Goal: Transaction & Acquisition: Subscribe to service/newsletter

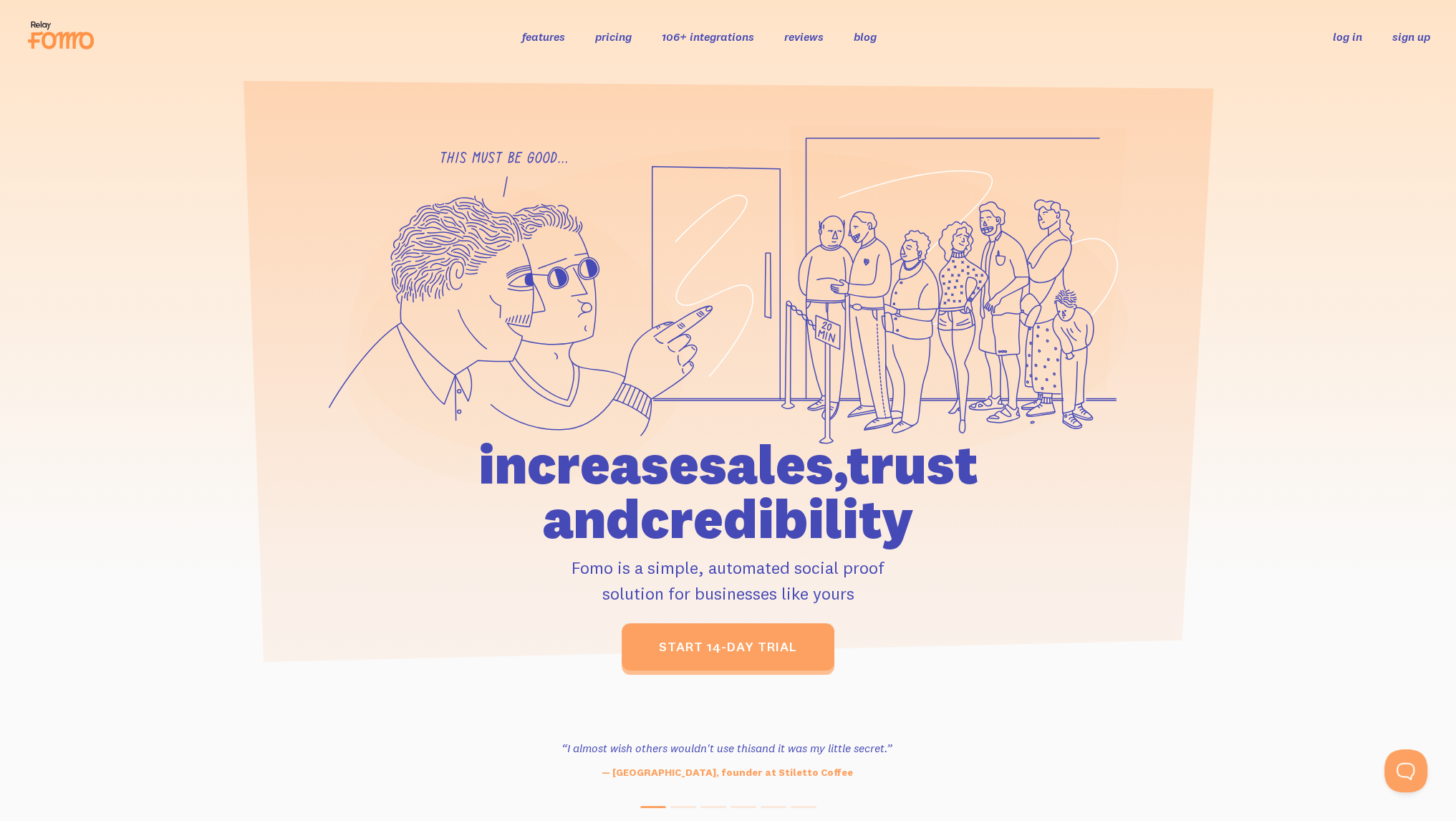
click at [1409, 38] on link "sign up" at bounding box center [1411, 37] width 38 height 16
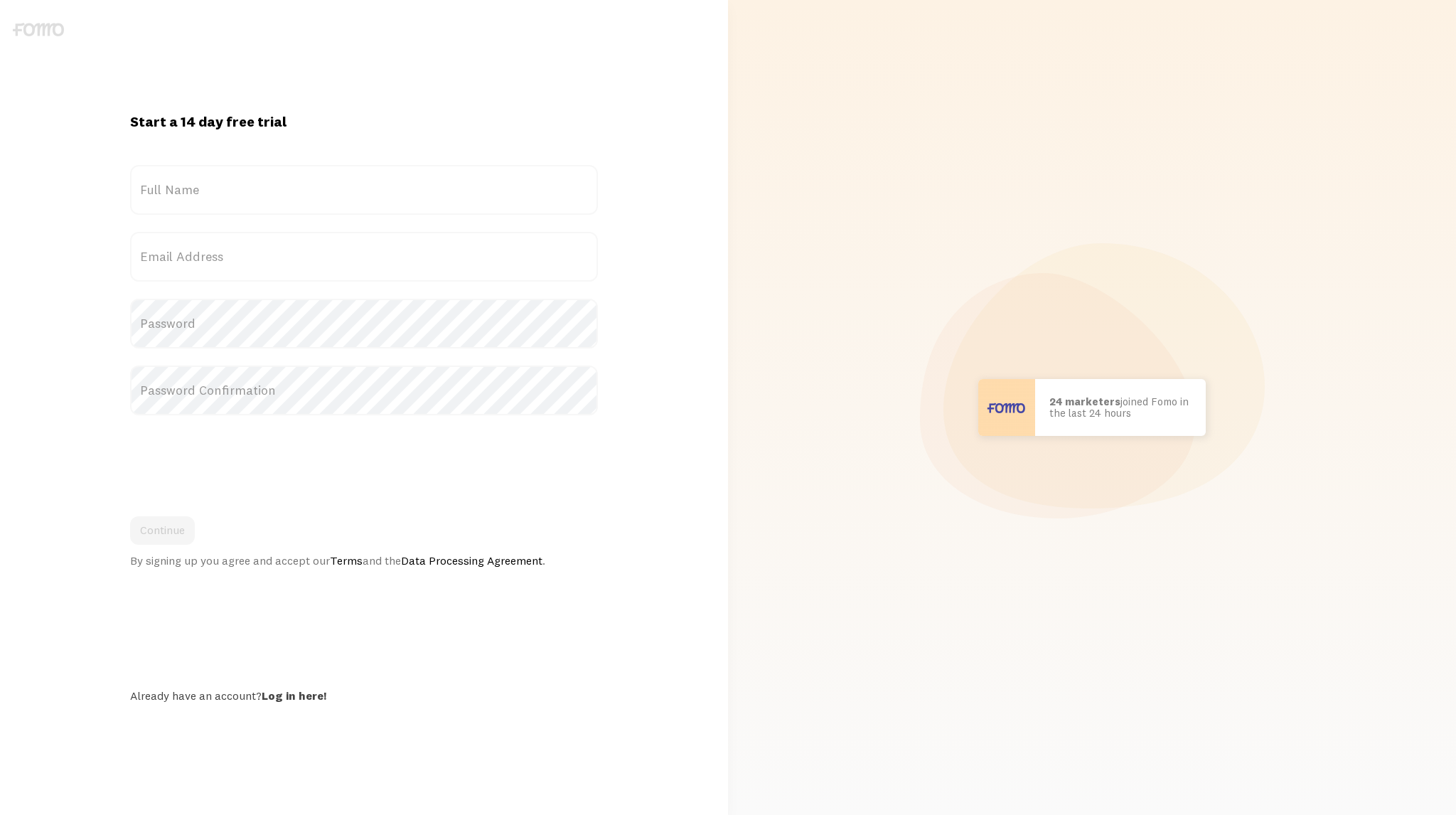
click at [247, 184] on label "Full Name" at bounding box center [364, 190] width 469 height 50
click at [247, 184] on input "Full Name" at bounding box center [364, 190] width 469 height 50
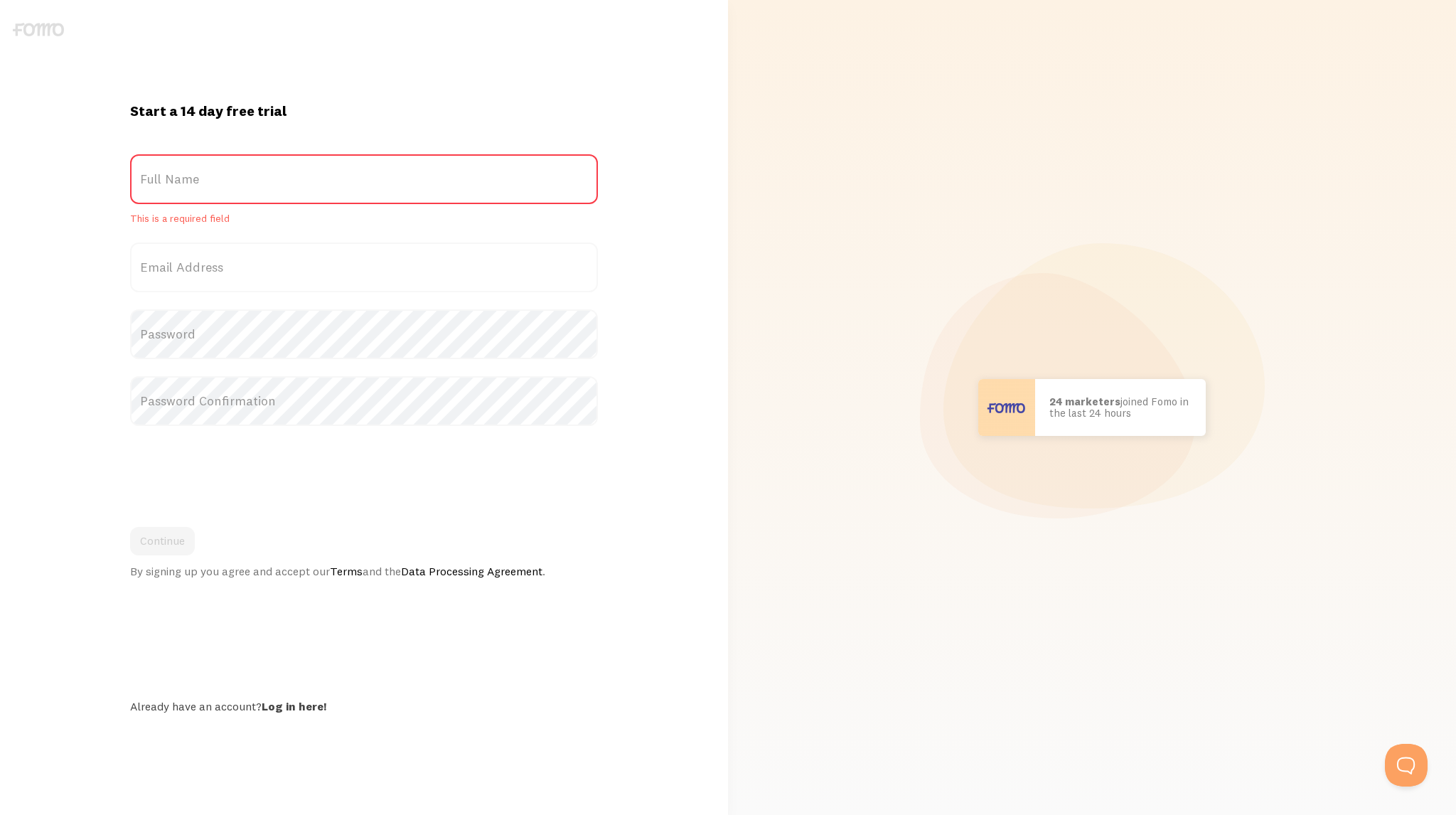
click at [330, 93] on div "Start a 14 day free trial {{ count }} people signed up today! Title Full Name T…" at bounding box center [364, 408] width 711 height 717
click at [268, 126] on div "Start a 14 day free trial {{ count }} people signed up today! Title Full Name T…" at bounding box center [364, 408] width 485 height 611
click at [273, 174] on label "Full Name" at bounding box center [364, 179] width 469 height 50
click at [273, 174] on input "Full Name" at bounding box center [364, 179] width 469 height 50
click at [265, 195] on label "Full Name" at bounding box center [364, 179] width 469 height 50
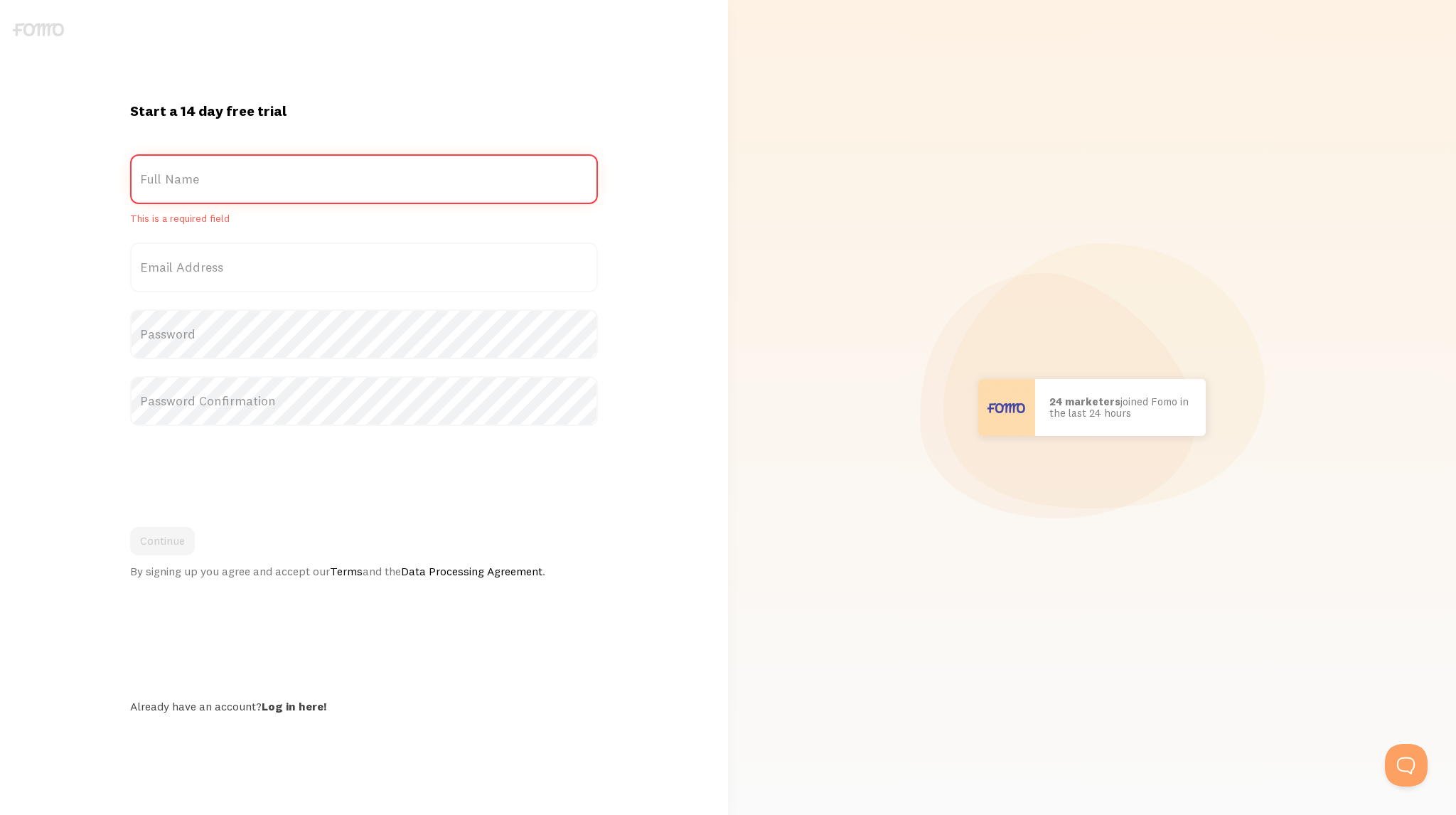
click at [265, 195] on input "Full Name" at bounding box center [364, 179] width 469 height 50
click at [262, 191] on label "Full Name" at bounding box center [364, 179] width 469 height 50
click at [262, 191] on input "Full Name" at bounding box center [364, 179] width 469 height 50
click at [253, 178] on label "Full Name" at bounding box center [364, 179] width 469 height 50
click at [253, 178] on input "Full Name" at bounding box center [364, 179] width 469 height 50
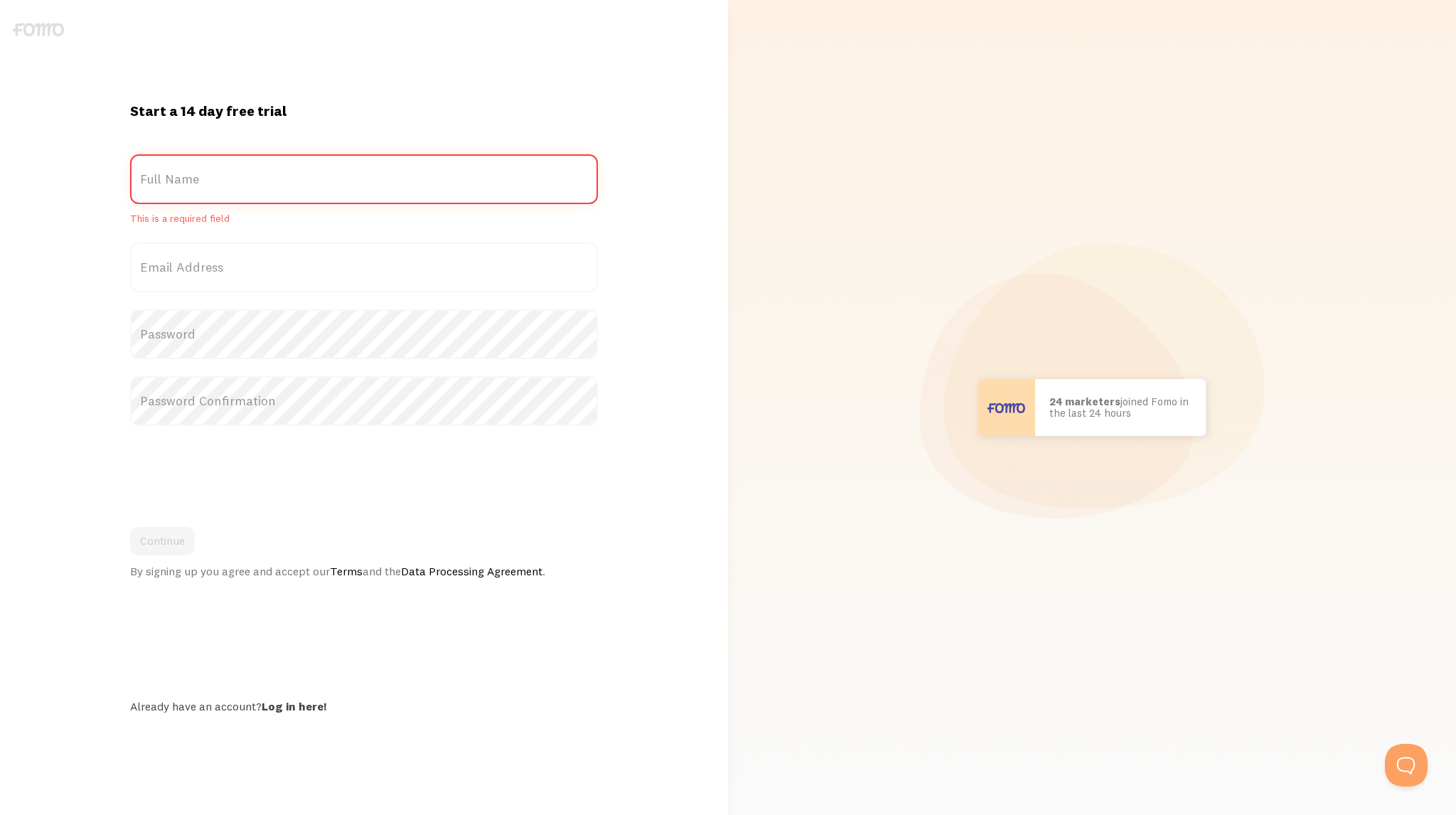
click at [0, 815] on com-1password-button at bounding box center [0, 815] width 0 height 0
type input "Tracy Hansen"
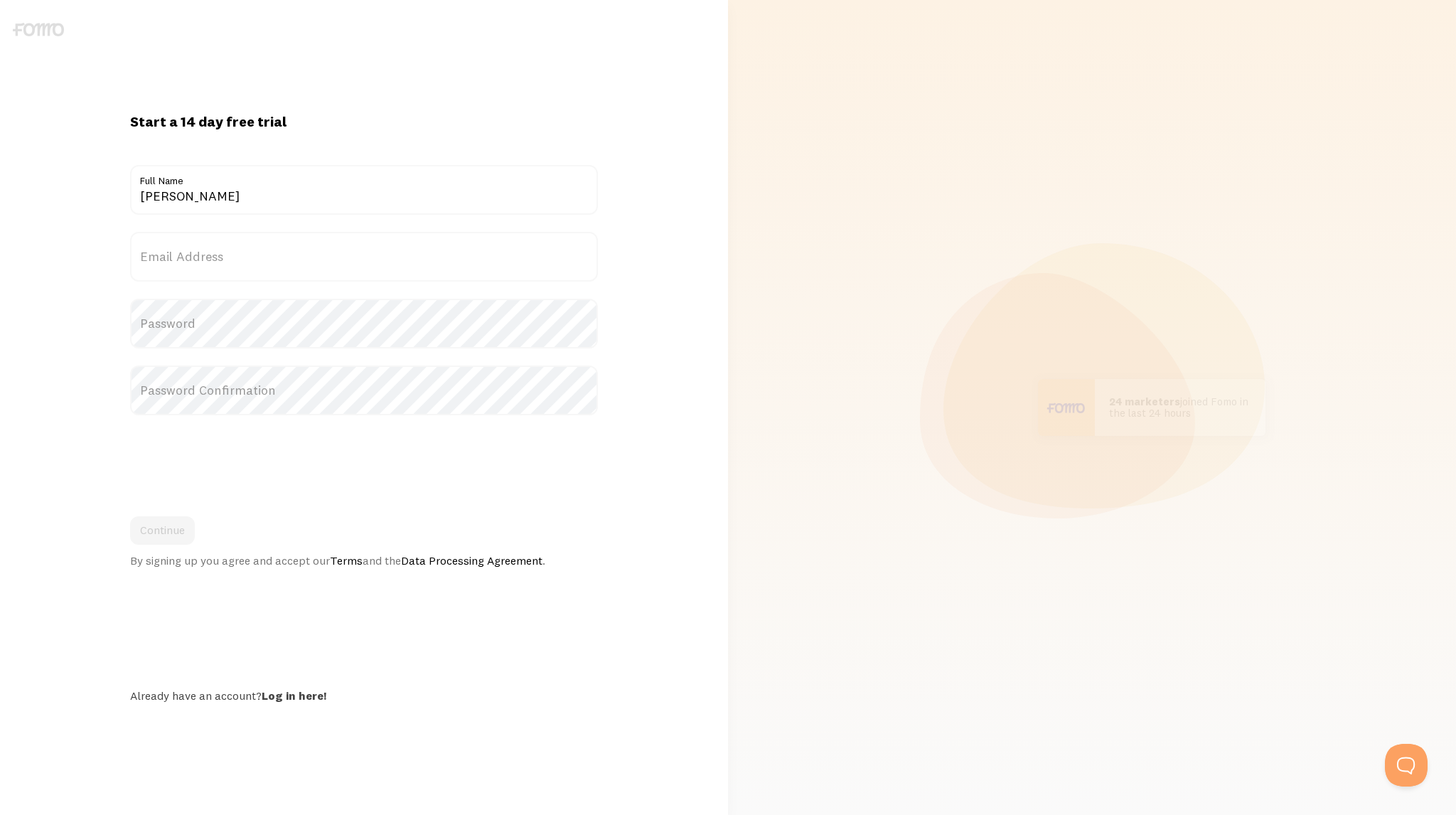
click at [235, 263] on label "Email Address" at bounding box center [364, 257] width 469 height 50
click at [235, 263] on input "Email Address" at bounding box center [364, 257] width 469 height 50
click at [202, 254] on label "Email Address" at bounding box center [364, 257] width 469 height 50
click at [202, 254] on input "Email Address" at bounding box center [364, 257] width 469 height 50
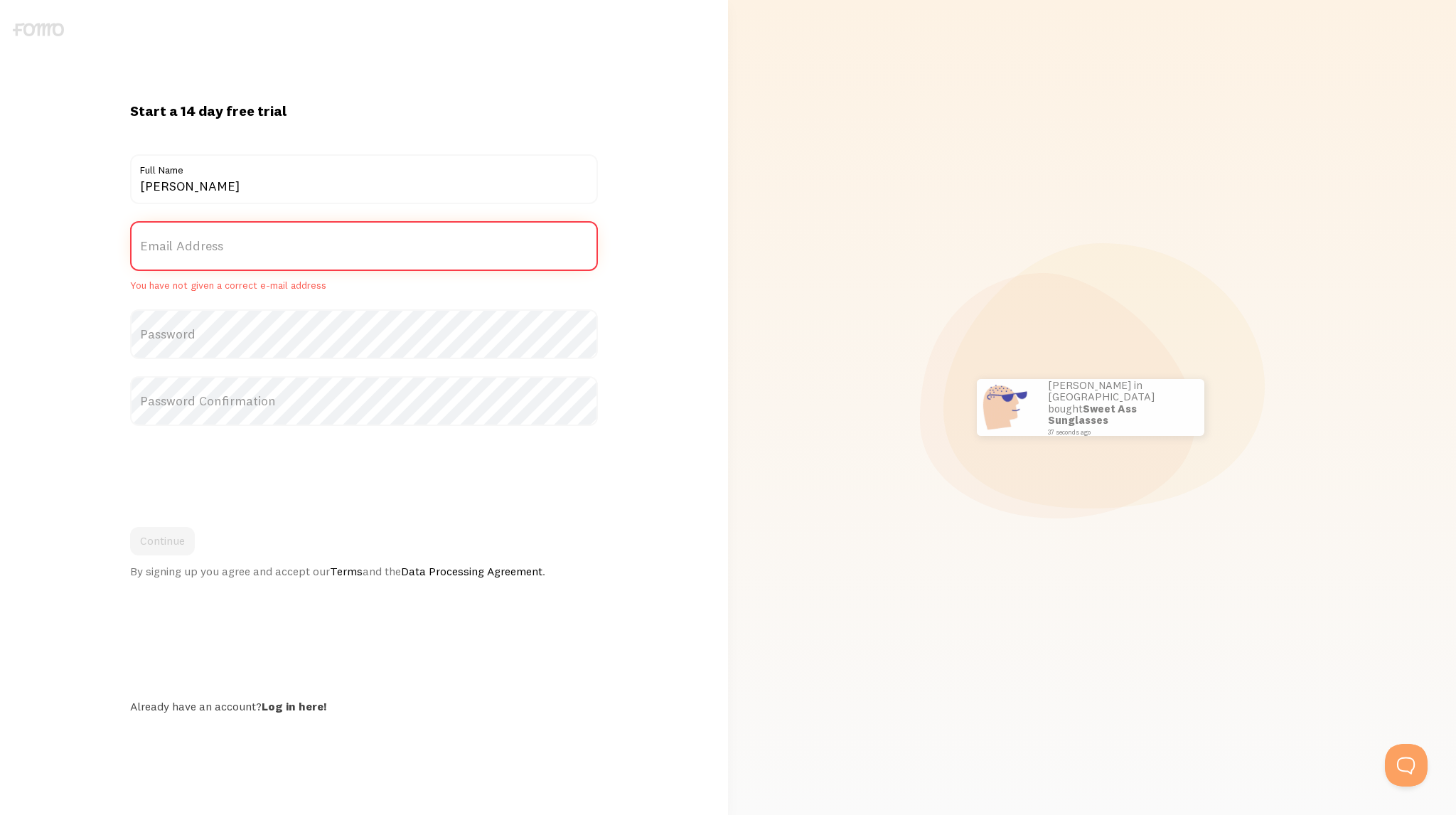
click at [0, 815] on com-1password-button at bounding box center [0, 815] width 0 height 0
click at [218, 241] on label "Email Address" at bounding box center [364, 247] width 469 height 50
click at [218, 241] on input "Email Address" at bounding box center [364, 247] width 469 height 50
click at [236, 84] on div "Start a 14 day free trial {{ count }} people signed up today! Title Tracy Hanse…" at bounding box center [364, 408] width 711 height 717
